Goal: Task Accomplishment & Management: Manage account settings

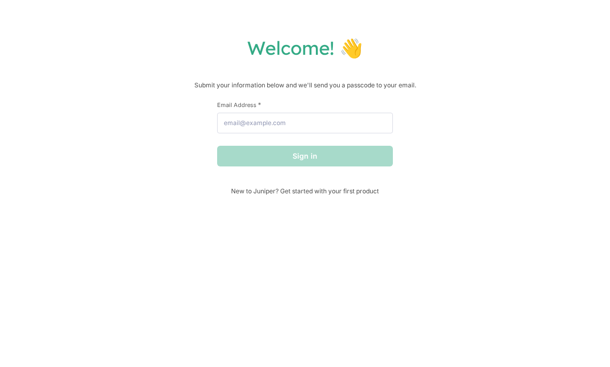
click at [319, 151] on div "Sign in" at bounding box center [305, 156] width 176 height 21
click at [298, 47] on h1 "Welcome! 👋" at bounding box center [305, 47] width 590 height 23
click at [313, 155] on div "Sign in" at bounding box center [305, 156] width 176 height 21
click at [312, 155] on div "Sign in" at bounding box center [305, 156] width 176 height 21
click at [316, 157] on div "Sign in" at bounding box center [305, 156] width 176 height 21
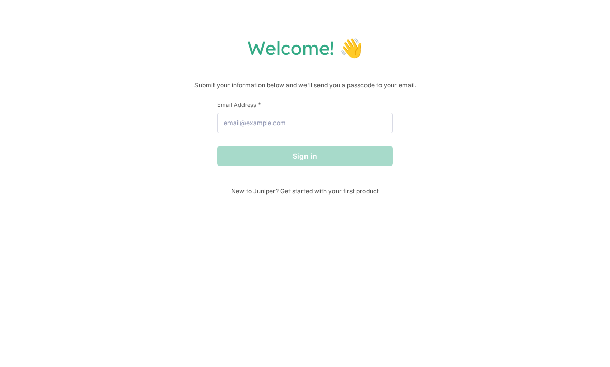
click at [316, 157] on div "Sign in" at bounding box center [305, 156] width 176 height 21
click at [320, 147] on form "First Name * Last Name * Email Address * Sign in" at bounding box center [305, 134] width 176 height 66
click at [320, 146] on form "First Name * Last Name * Email Address * Sign in" at bounding box center [305, 134] width 176 height 66
click at [325, 150] on div "Sign in" at bounding box center [305, 156] width 176 height 21
click at [324, 149] on div "Sign in" at bounding box center [305, 156] width 176 height 21
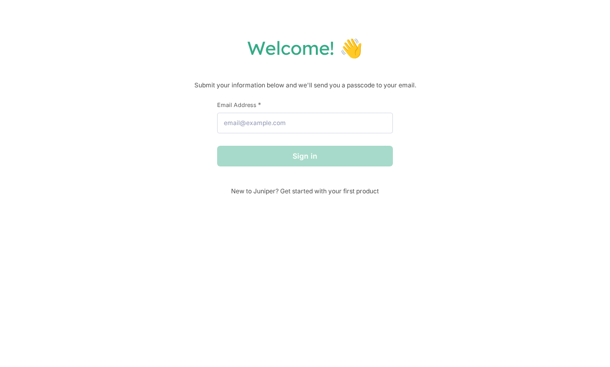
click at [329, 142] on form "First Name * Last Name * Email Address * Sign in" at bounding box center [305, 134] width 176 height 66
click at [322, 133] on input "Email Address *" at bounding box center [305, 123] width 176 height 21
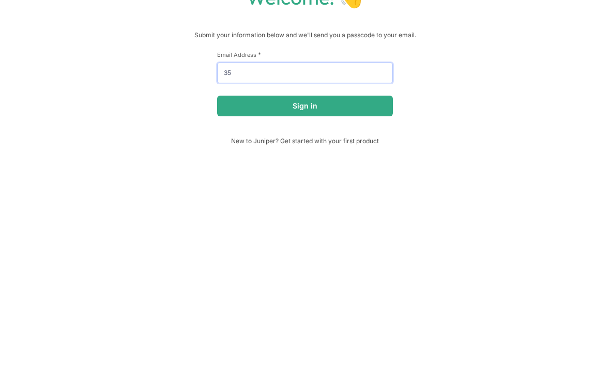
click at [305, 146] on button "Sign in" at bounding box center [305, 156] width 176 height 21
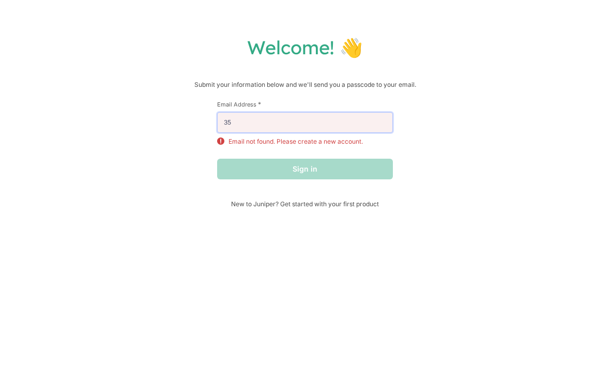
click at [222, 122] on input "35" at bounding box center [305, 123] width 176 height 21
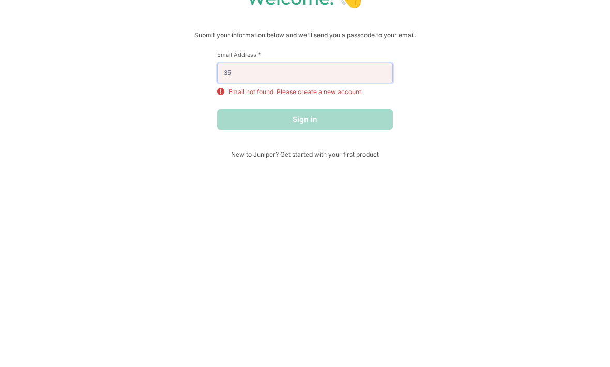
click at [252, 113] on input "35" at bounding box center [305, 123] width 176 height 21
type input "3"
click at [252, 113] on input "3" at bounding box center [305, 123] width 176 height 21
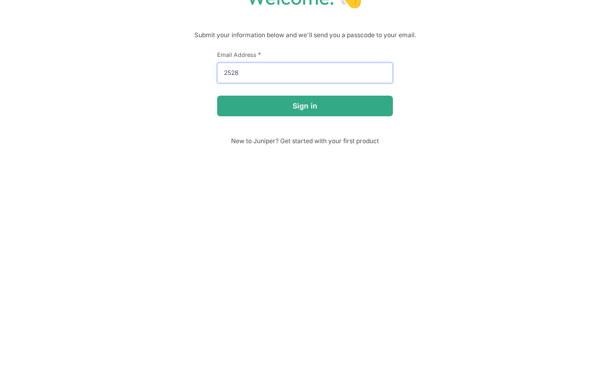
type input "2528"
click at [260, 146] on button "Sign in" at bounding box center [305, 156] width 176 height 21
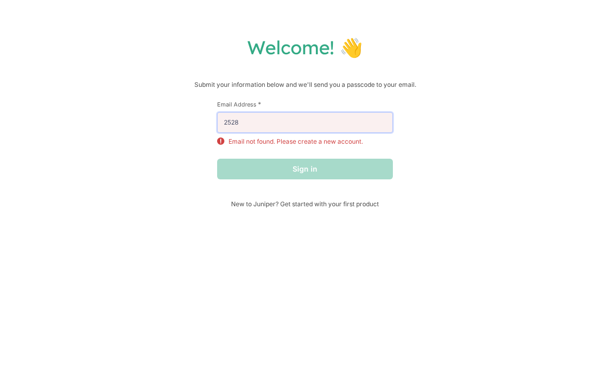
click at [261, 123] on input "2528" at bounding box center [305, 123] width 176 height 21
